Goal: Information Seeking & Learning: Learn about a topic

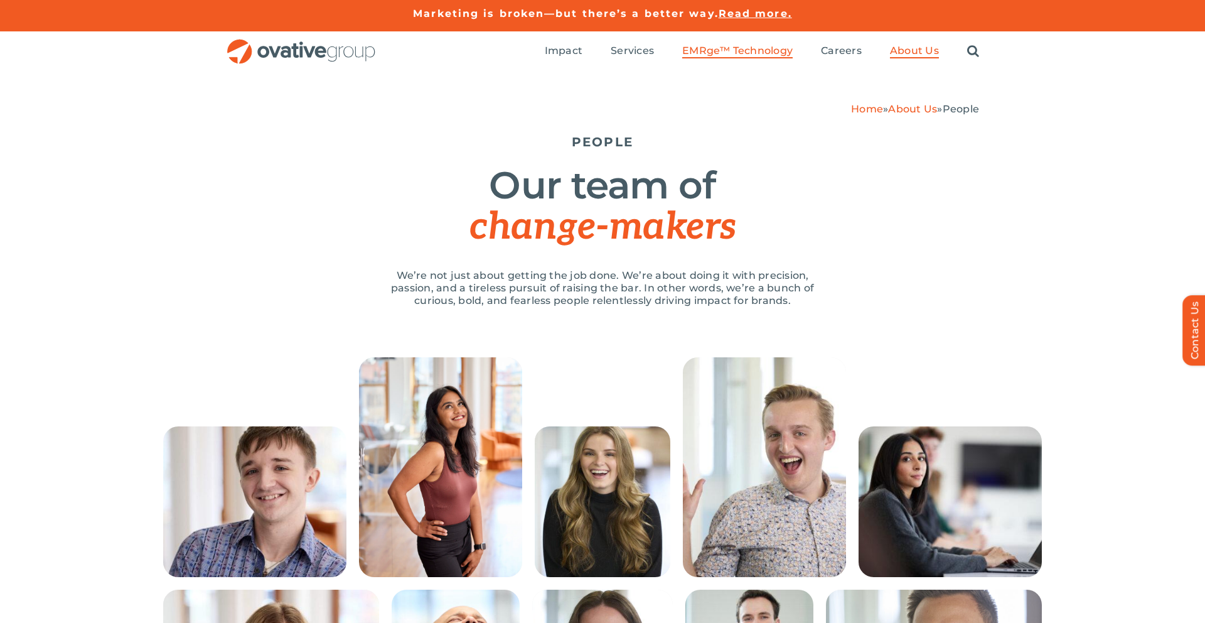
click at [713, 53] on span "EMRge™ Technology" at bounding box center [737, 51] width 111 height 13
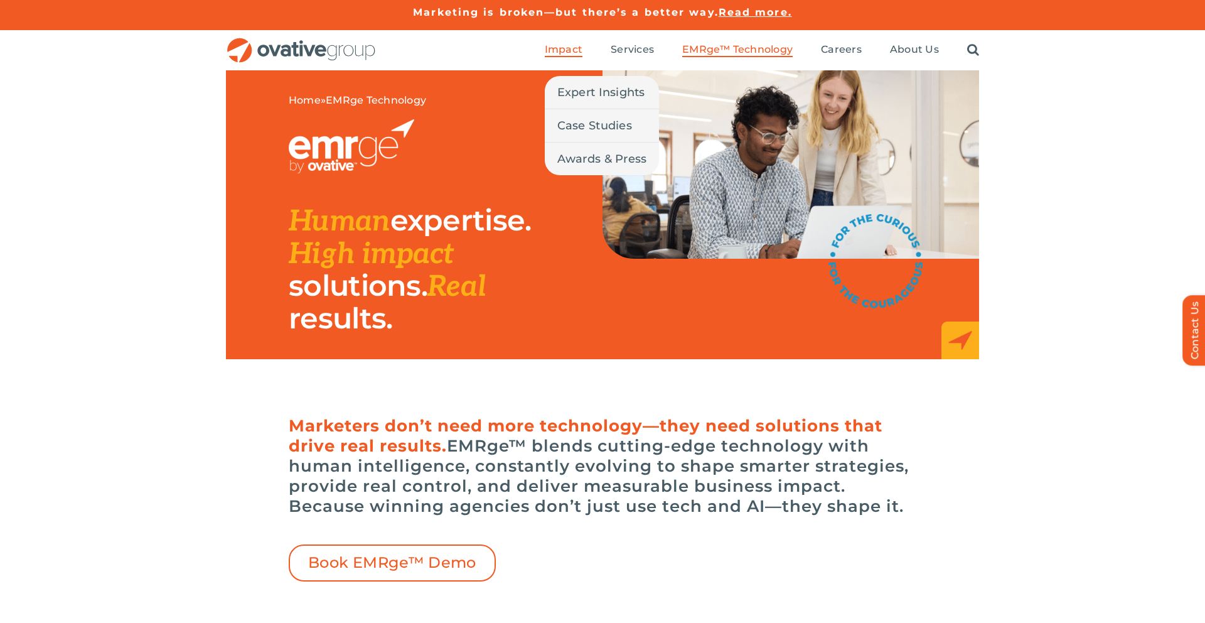
scroll to position [2, 0]
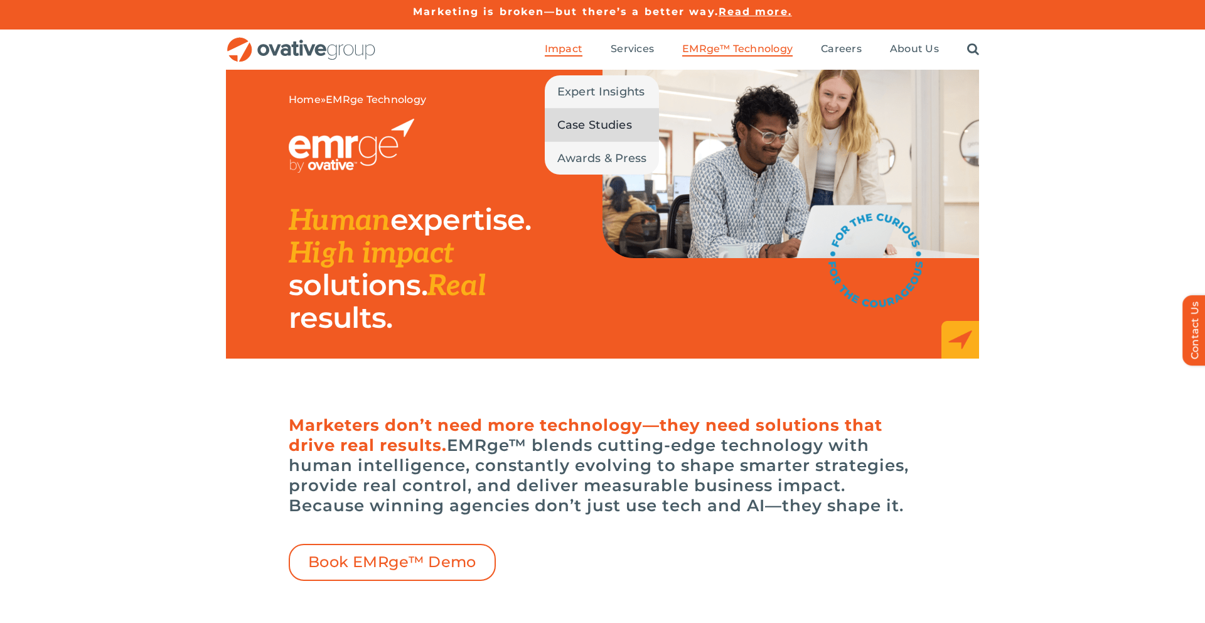
click at [590, 130] on span "Case Studies" at bounding box center [595, 125] width 75 height 18
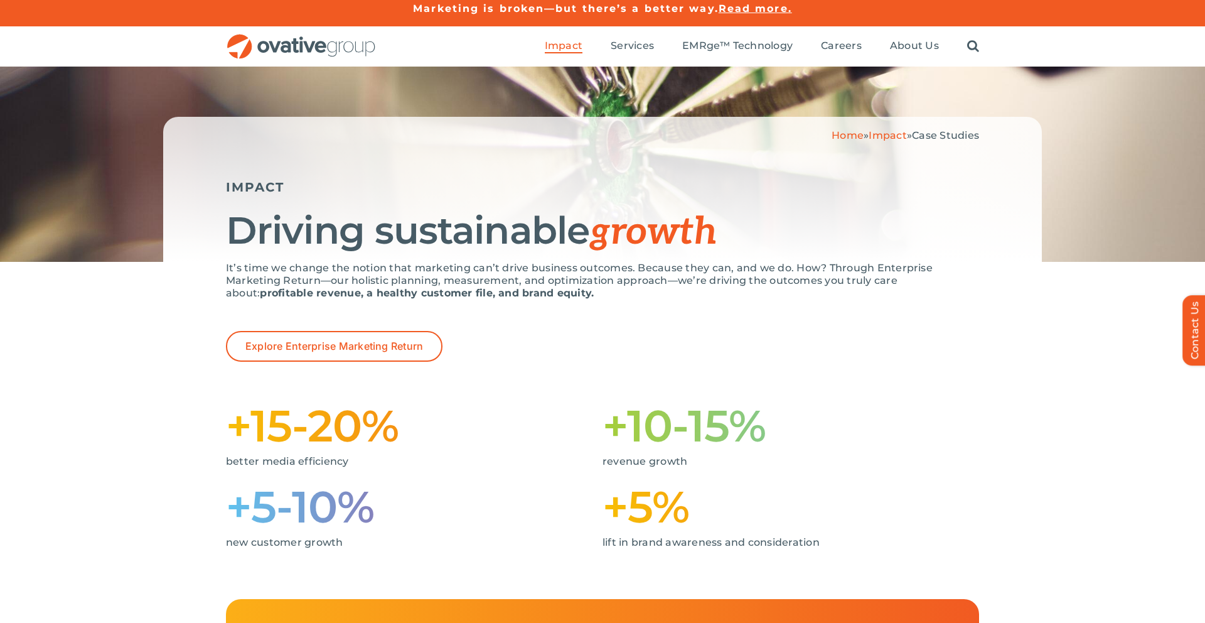
scroll to position [31, 0]
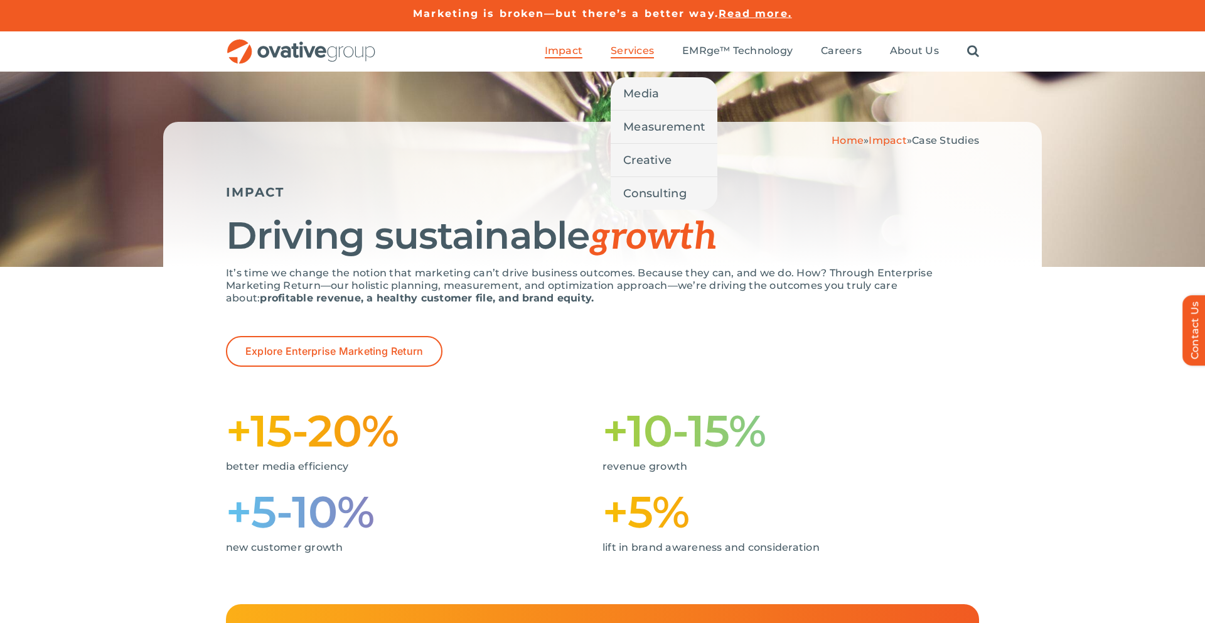
click at [632, 52] on span "Services" at bounding box center [632, 51] width 43 height 13
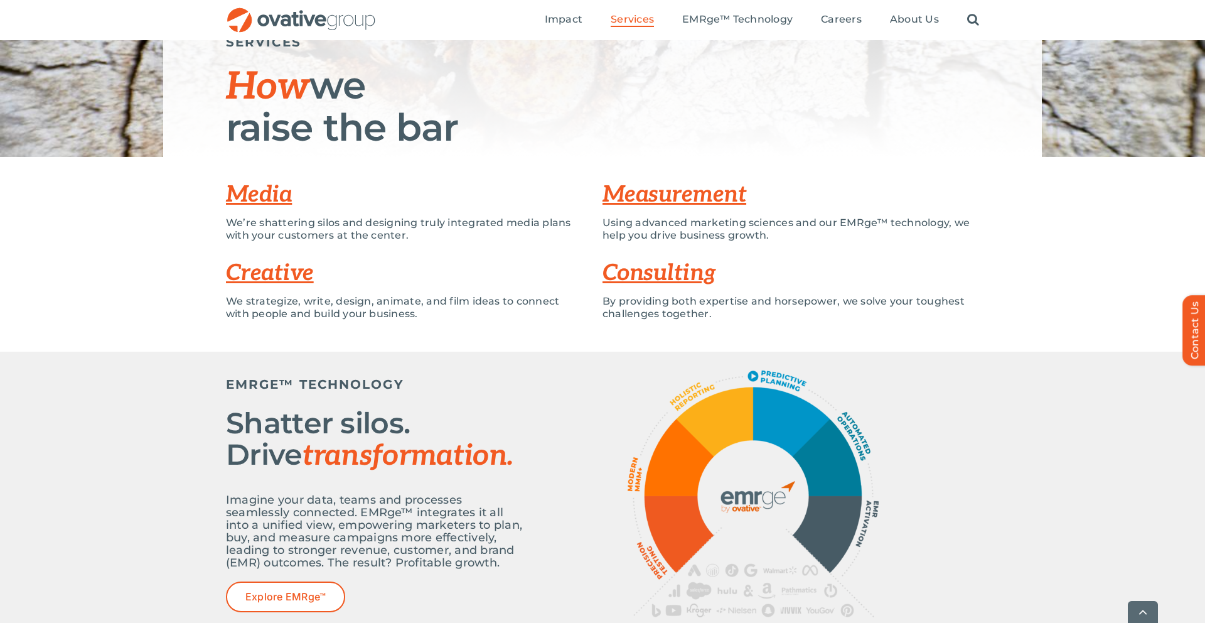
scroll to position [153, 0]
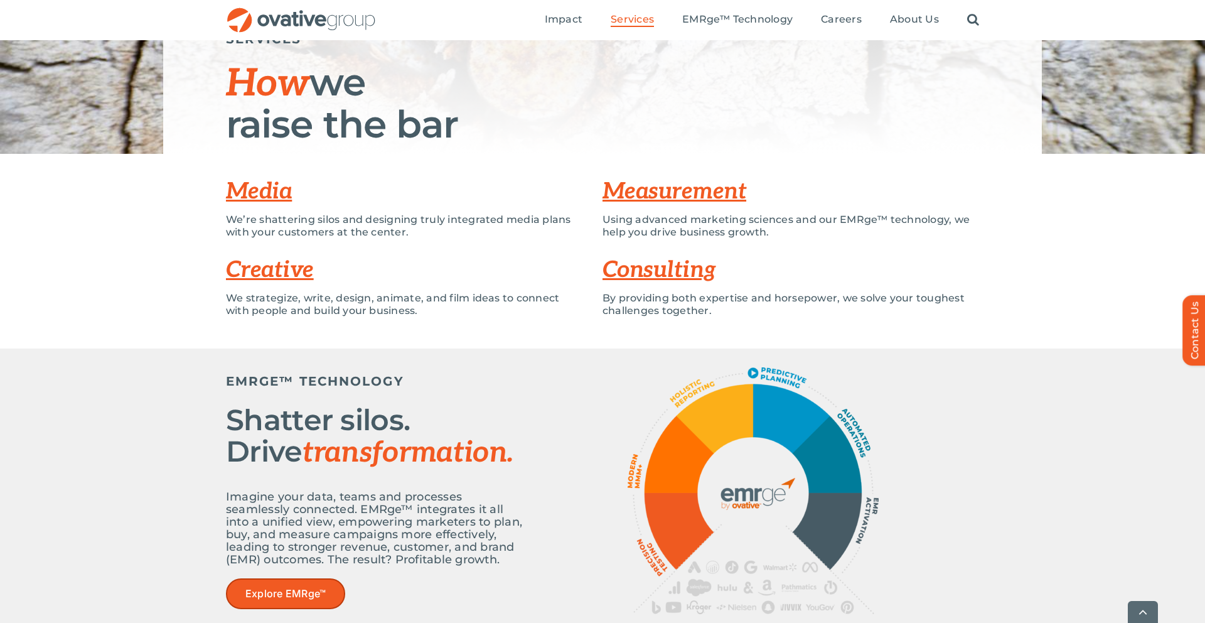
click at [303, 598] on span "Explore EMRge™" at bounding box center [285, 594] width 80 height 12
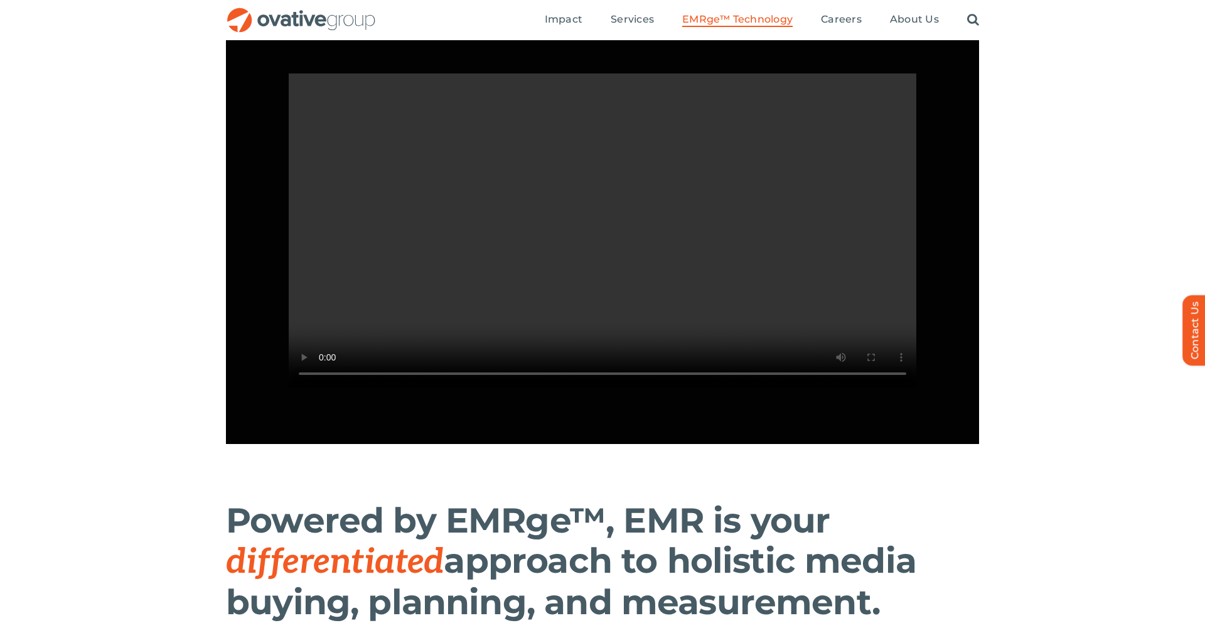
scroll to position [1082, 0]
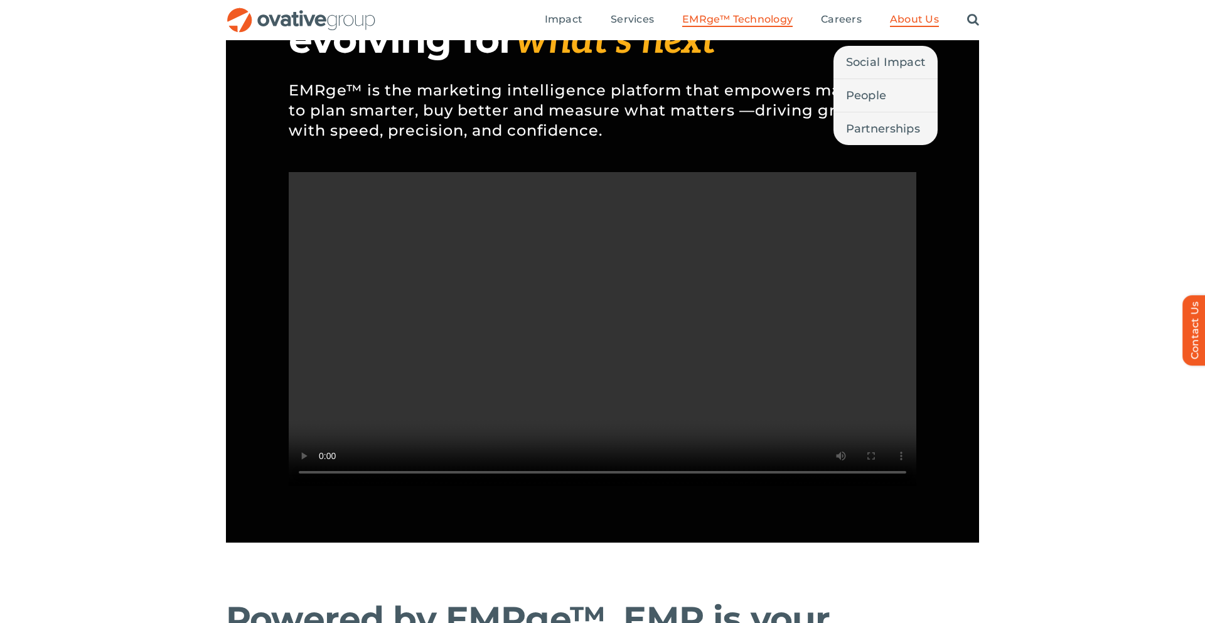
click at [914, 15] on span "About Us" at bounding box center [914, 19] width 49 height 13
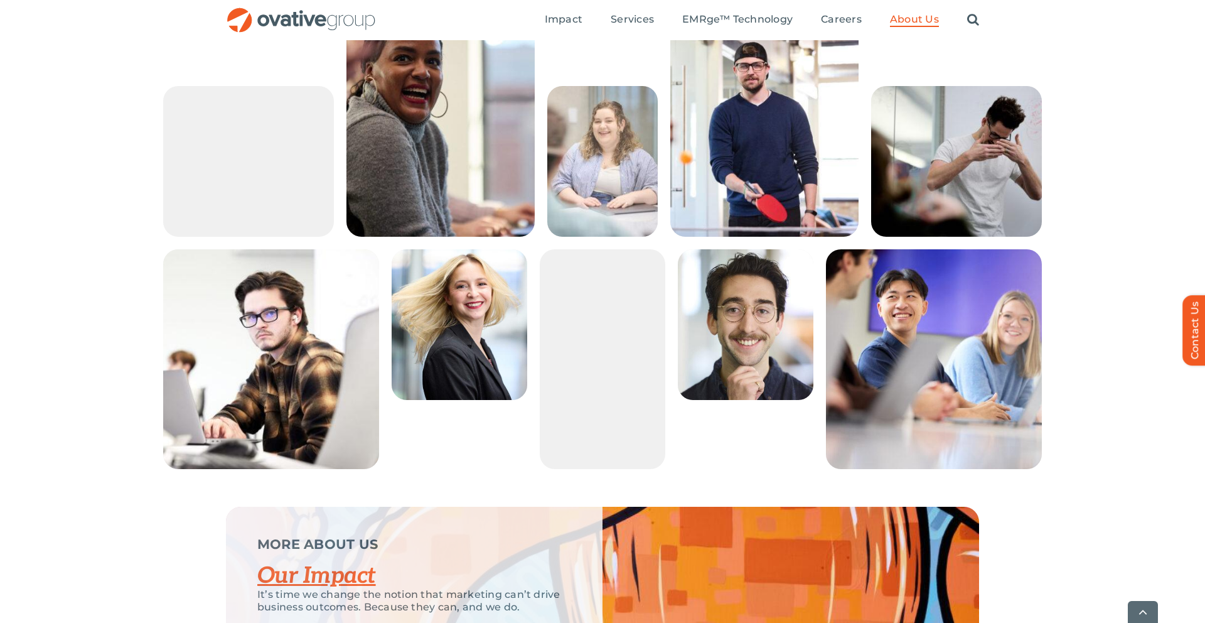
scroll to position [2187, 0]
